Goal: Information Seeking & Learning: Learn about a topic

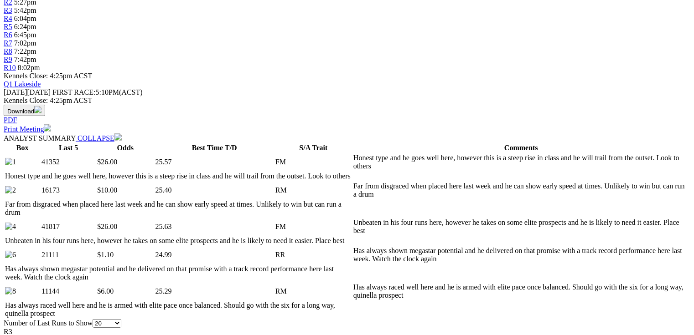
scroll to position [437, 0]
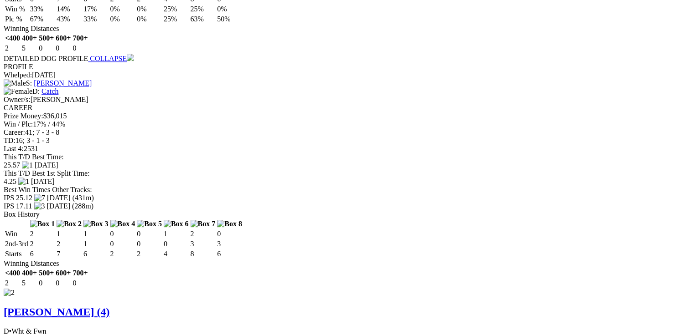
scroll to position [1203, 0]
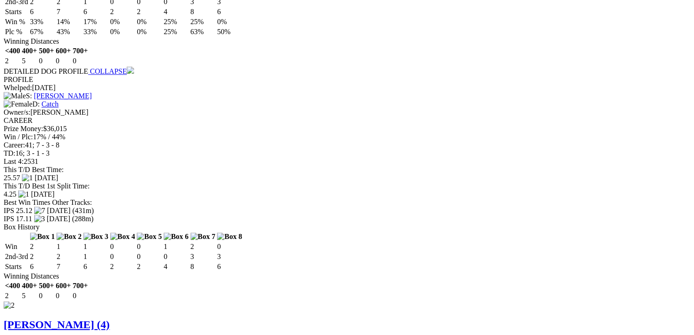
drag, startPoint x: 608, startPoint y: 90, endPoint x: 621, endPoint y: 92, distance: 13.3
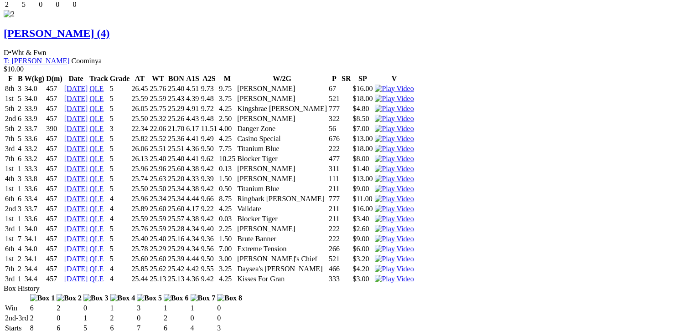
scroll to position [0, 0]
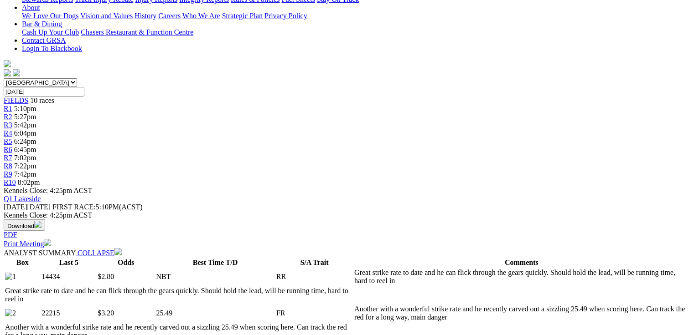
scroll to position [401, 0]
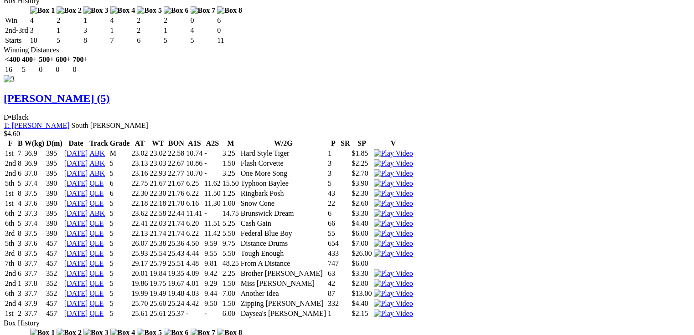
scroll to position [0, 0]
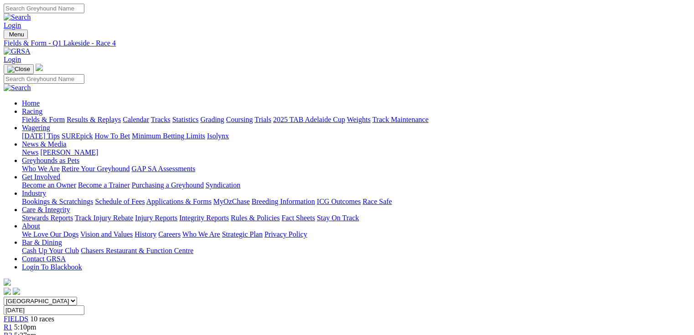
click at [12, 332] on link "R2" at bounding box center [8, 336] width 9 height 8
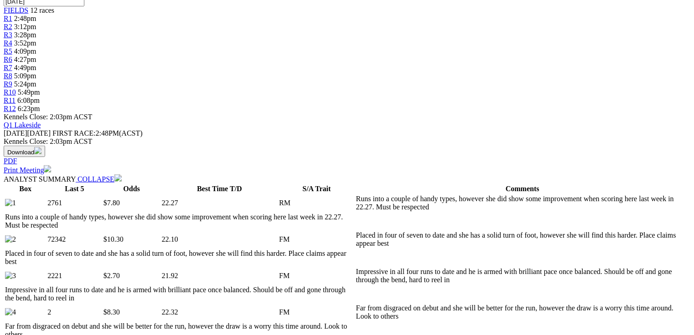
scroll to position [494, 0]
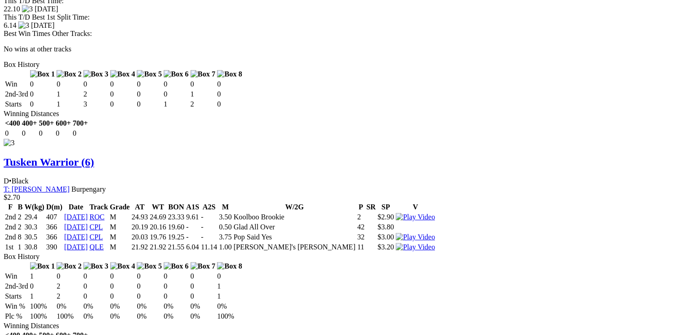
scroll to position [1881, 0]
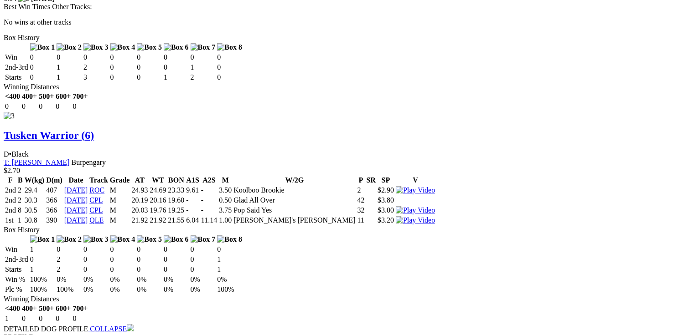
drag, startPoint x: 699, startPoint y: 231, endPoint x: 445, endPoint y: 266, distance: 257.1
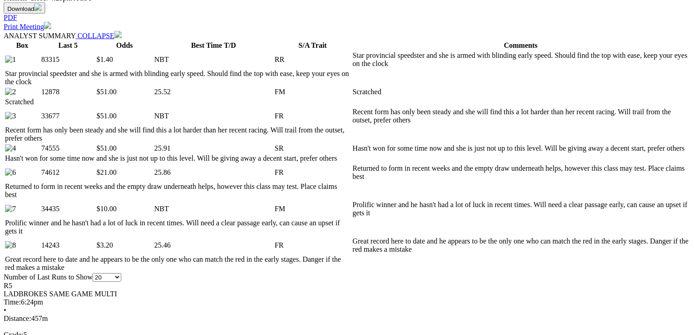
scroll to position [437, 0]
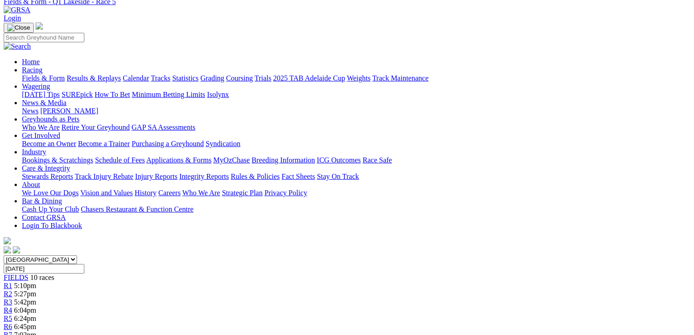
scroll to position [29, 0]
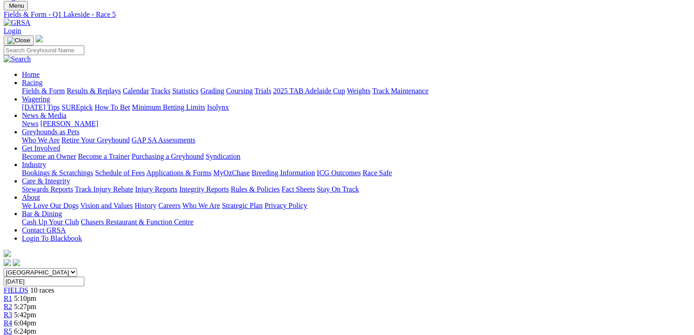
click at [36, 335] on span "6:45pm" at bounding box center [25, 340] width 22 height 8
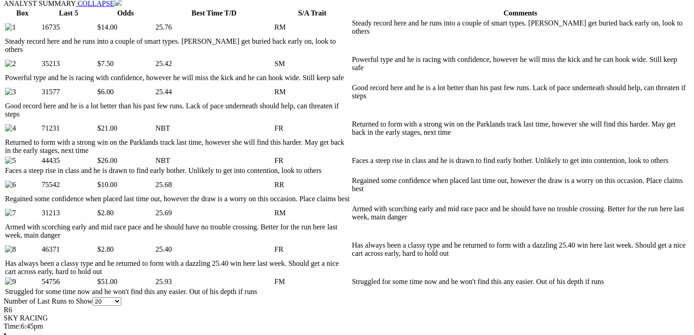
scroll to position [547, 0]
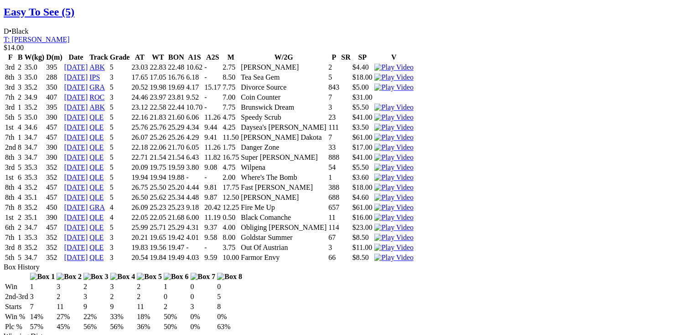
scroll to position [1057, 0]
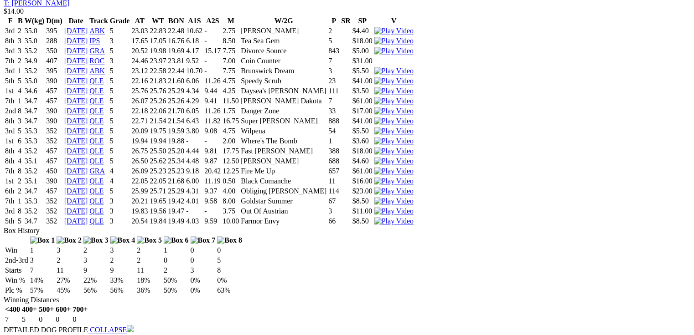
drag, startPoint x: 202, startPoint y: 179, endPoint x: 217, endPoint y: 177, distance: 15.6
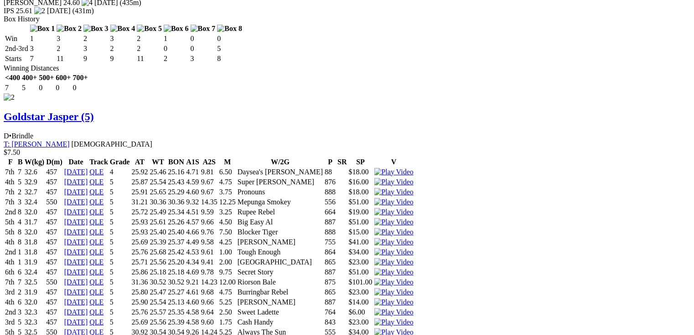
scroll to position [1568, 0]
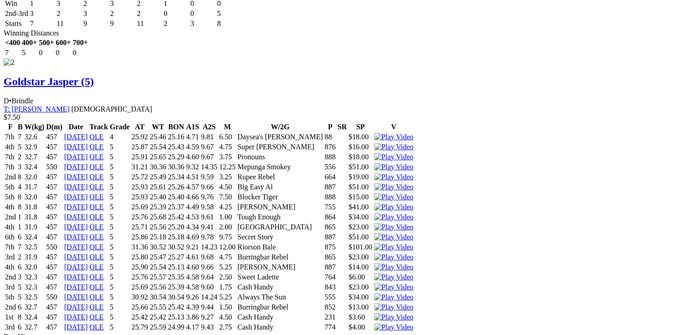
drag, startPoint x: 202, startPoint y: 221, endPoint x: 239, endPoint y: 222, distance: 36.5
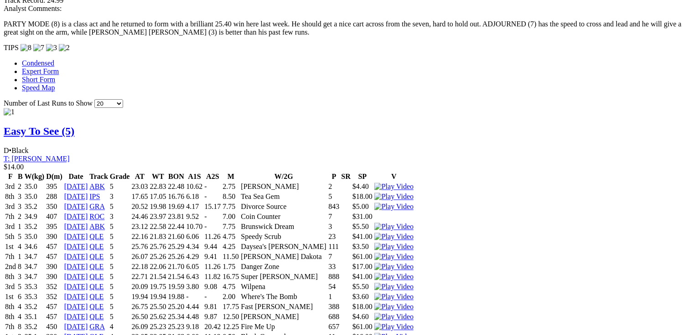
scroll to position [0, 0]
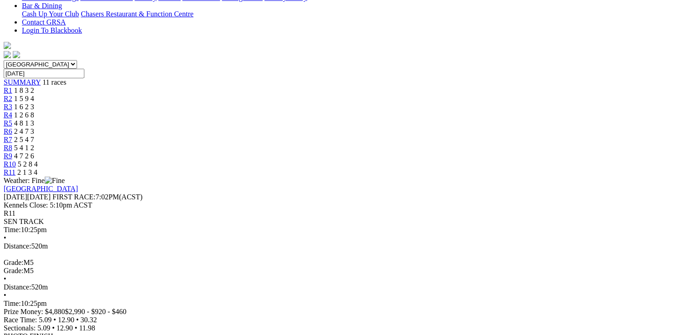
scroll to position [255, 0]
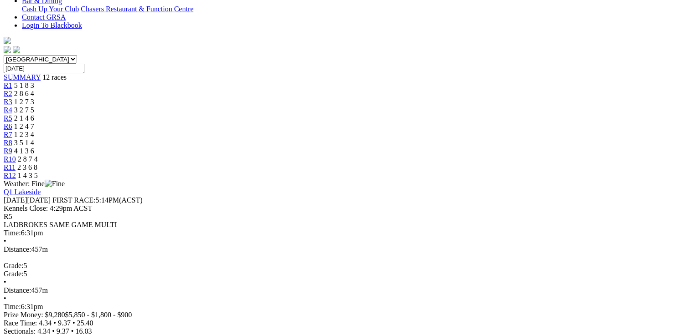
scroll to position [219, 0]
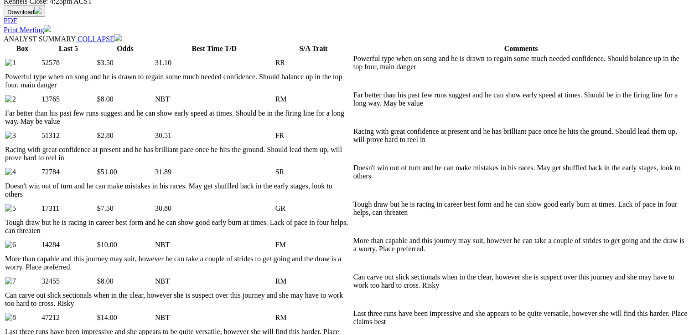
scroll to position [472, 0]
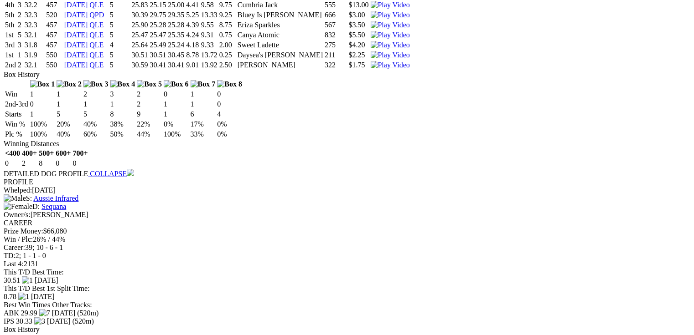
scroll to position [0, 0]
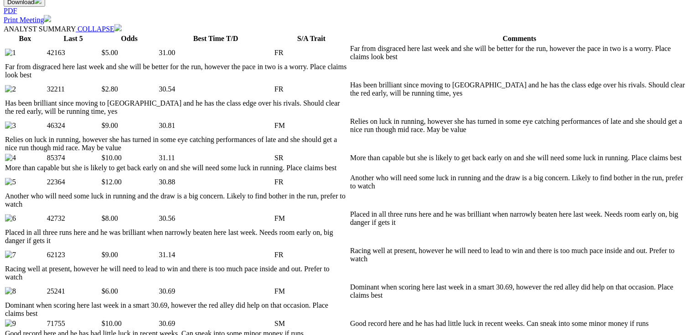
scroll to position [474, 0]
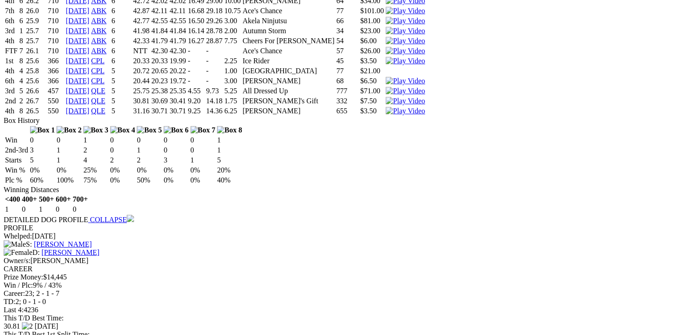
scroll to position [0, 0]
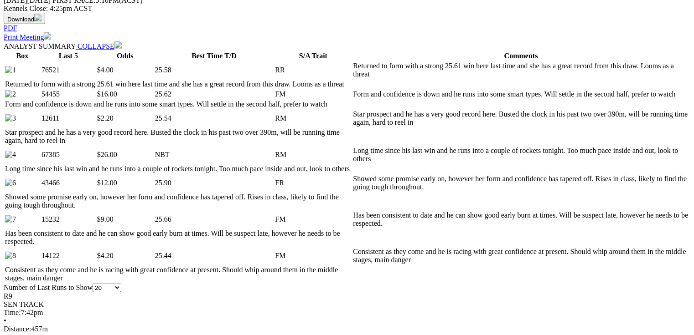
scroll to position [437, 0]
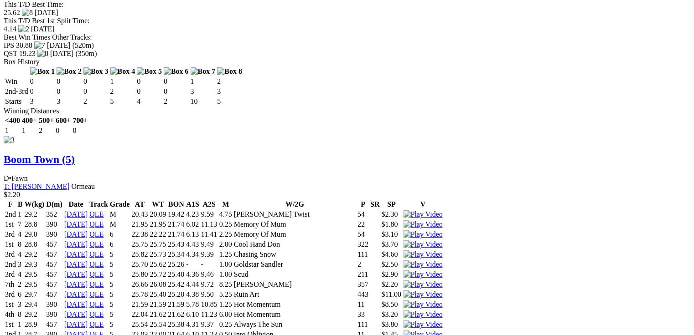
scroll to position [0, 0]
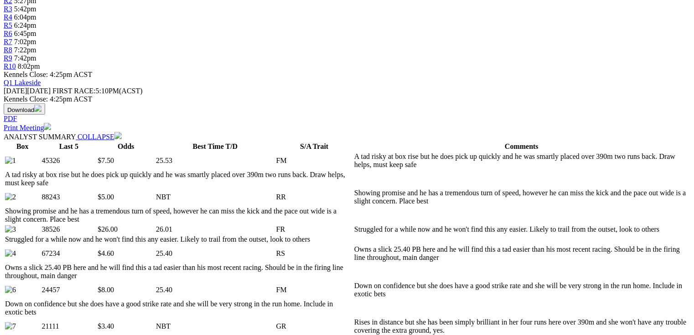
scroll to position [437, 0]
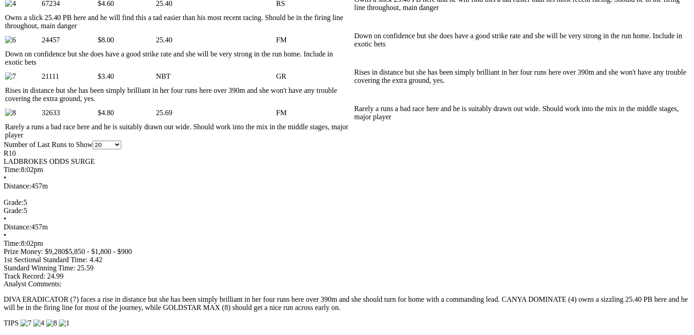
scroll to position [620, 0]
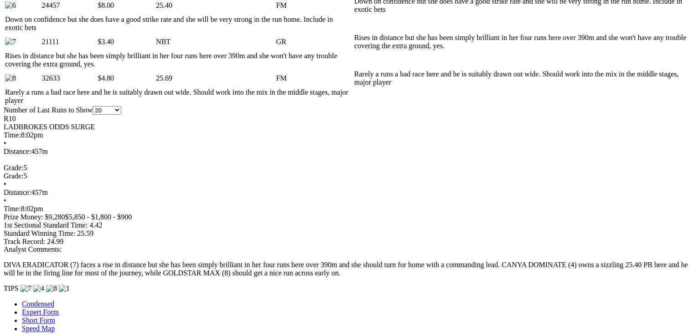
drag, startPoint x: 182, startPoint y: 235, endPoint x: 325, endPoint y: 232, distance: 143.1
drag, startPoint x: 299, startPoint y: 261, endPoint x: 308, endPoint y: 262, distance: 9.2
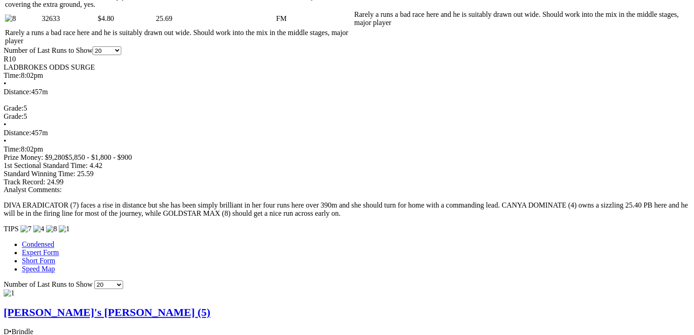
scroll to position [693, 0]
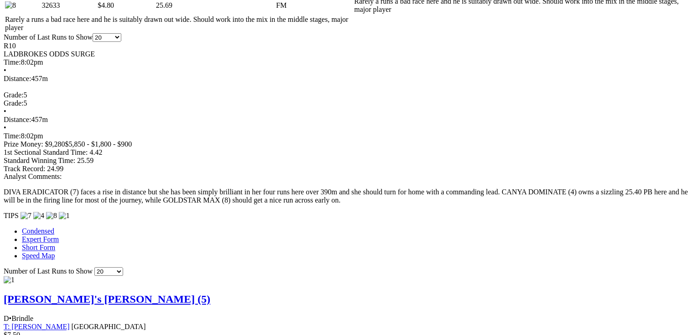
drag, startPoint x: 212, startPoint y: 175, endPoint x: 223, endPoint y: 176, distance: 11.4
drag, startPoint x: 208, startPoint y: 180, endPoint x: 224, endPoint y: 179, distance: 16.4
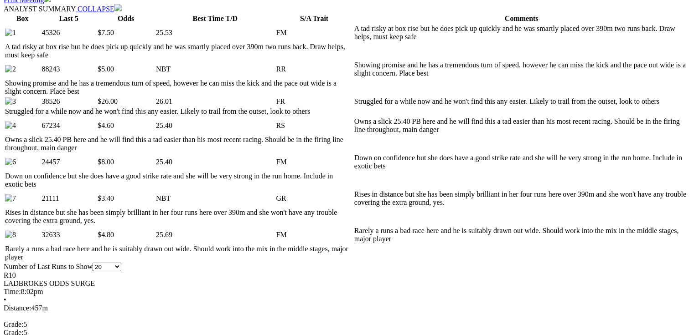
scroll to position [443, 0]
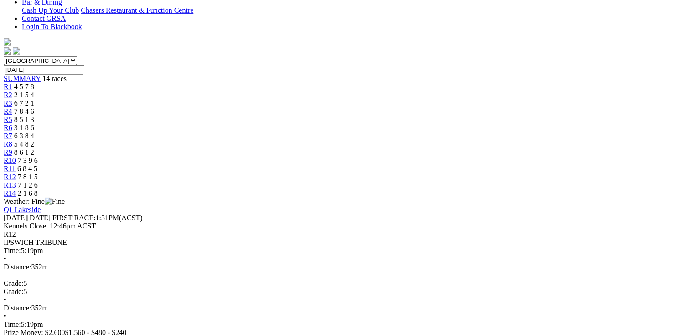
scroll to position [255, 0]
